Goal: Navigation & Orientation: Understand site structure

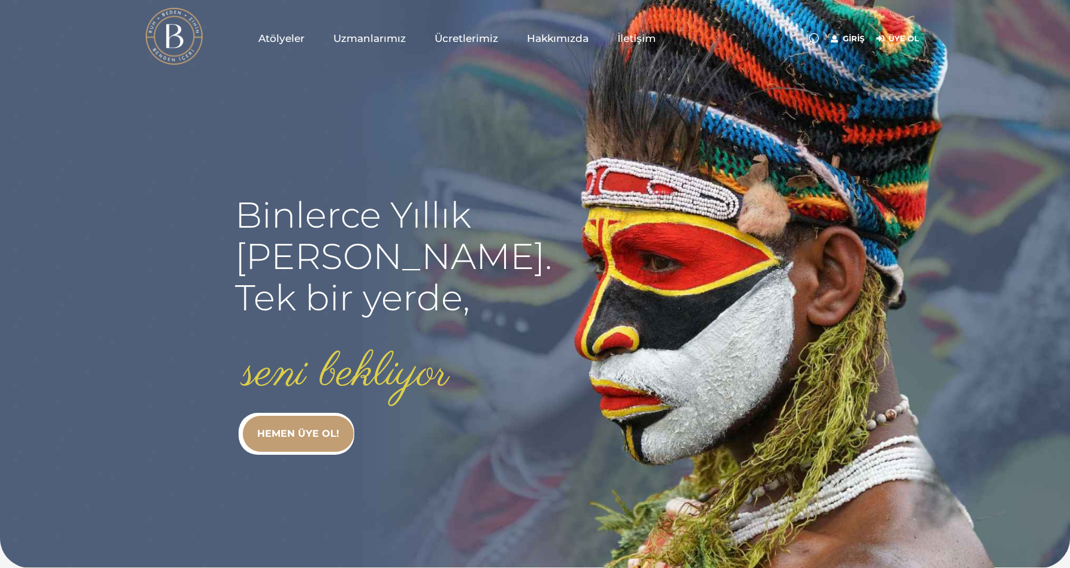
click at [453, 32] on span "Ücretlerimiz" at bounding box center [467, 39] width 64 height 14
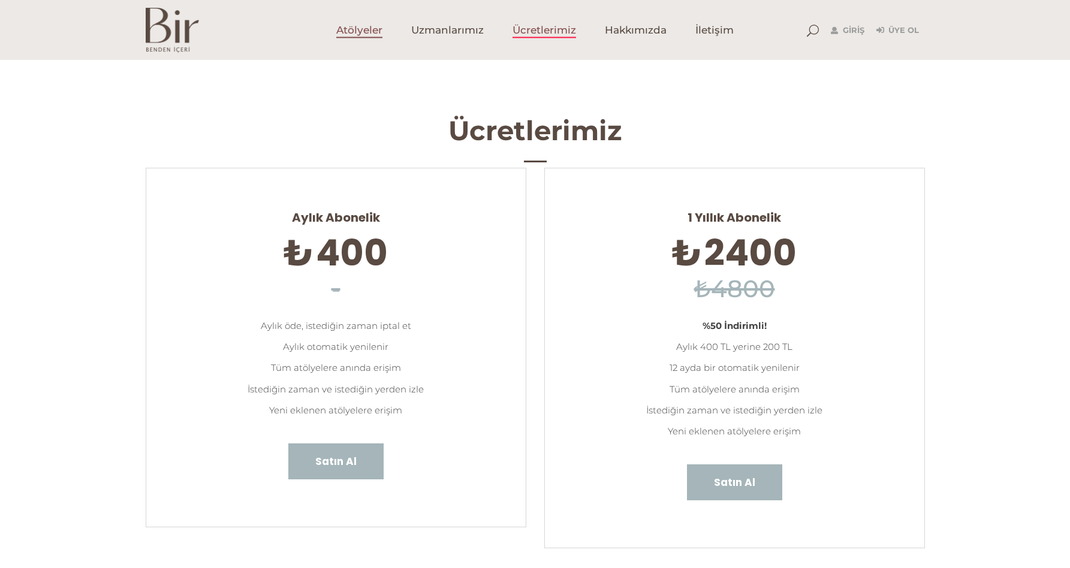
click at [347, 25] on span "Atölyeler" at bounding box center [359, 30] width 46 height 14
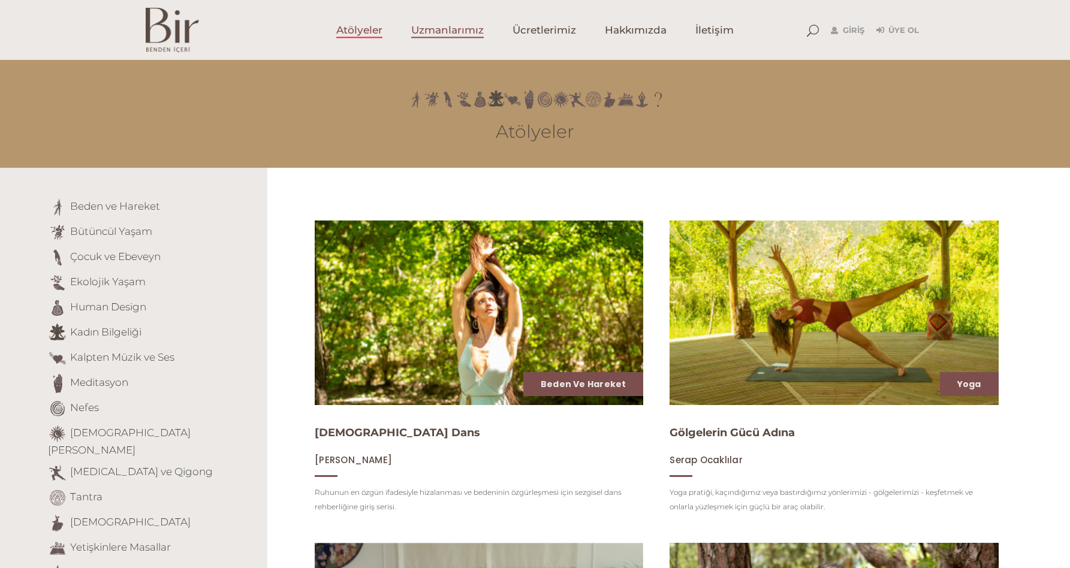
click at [463, 32] on span "Uzmanlarımız" at bounding box center [447, 30] width 73 height 14
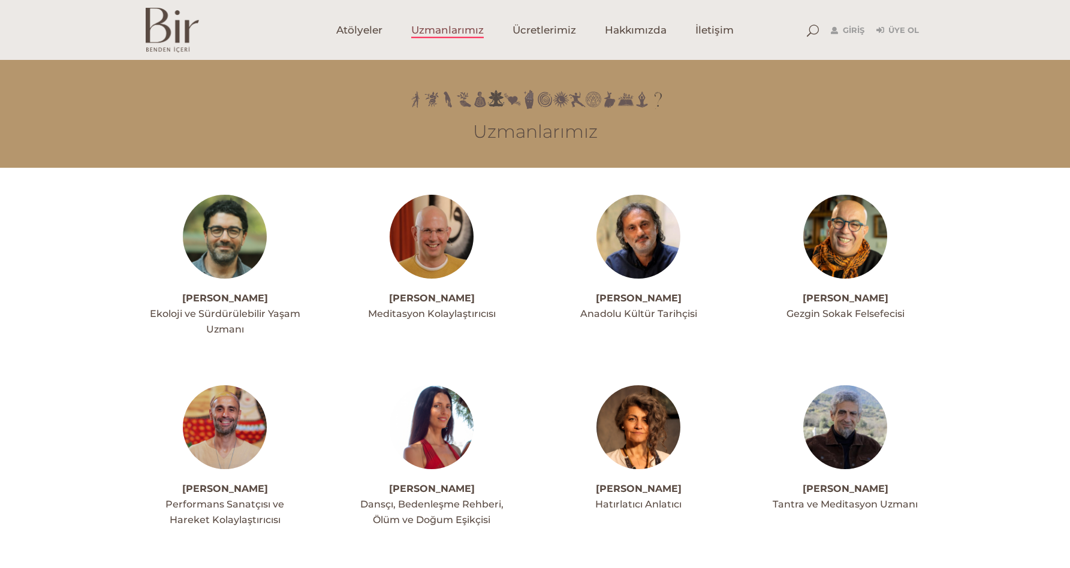
click at [173, 35] on img at bounding box center [172, 30] width 53 height 45
